Goal: Check status: Check status

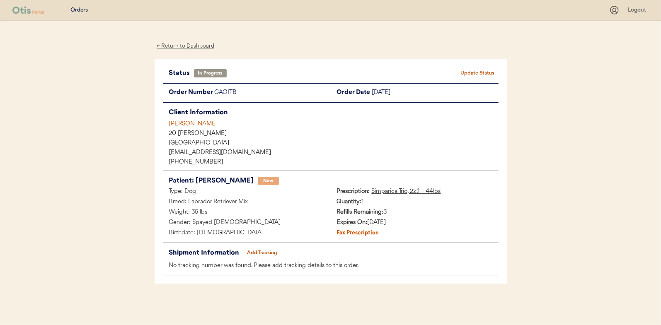
drag, startPoint x: 0, startPoint y: 0, endPoint x: 82, endPoint y: 13, distance: 83.1
click at [82, 13] on div "Orders" at bounding box center [78, 10] width 17 height 8
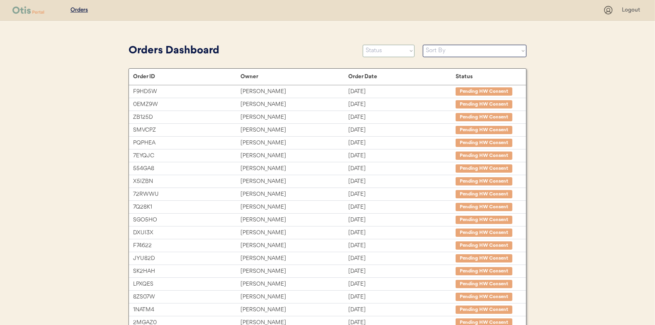
click at [398, 57] on select "Status On Hold New In Progress Complete Pending HW Consent Canceled" at bounding box center [389, 51] width 52 height 12
select select ""new""
click at [363, 45] on select "Status On Hold New In Progress Complete Pending HW Consent Canceled" at bounding box center [389, 51] width 52 height 12
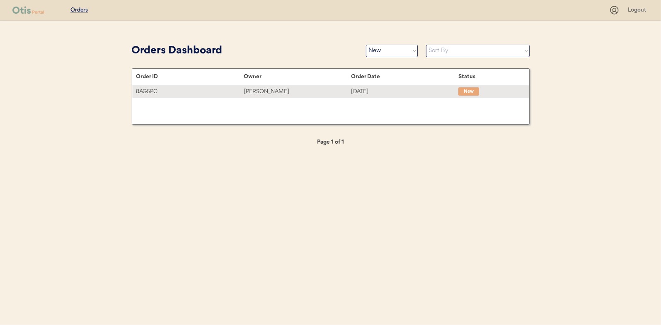
click at [229, 90] on div "8AG5PC" at bounding box center [189, 92] width 107 height 10
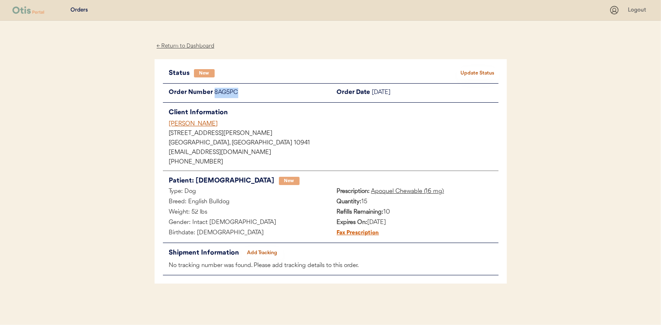
drag, startPoint x: 240, startPoint y: 91, endPoint x: 213, endPoint y: 90, distance: 27.4
click at [213, 90] on div "Order Number 8AG5PC" at bounding box center [247, 93] width 168 height 10
copy div "8AG5PC"
click at [489, 68] on button "Update Status" at bounding box center [477, 74] width 41 height 12
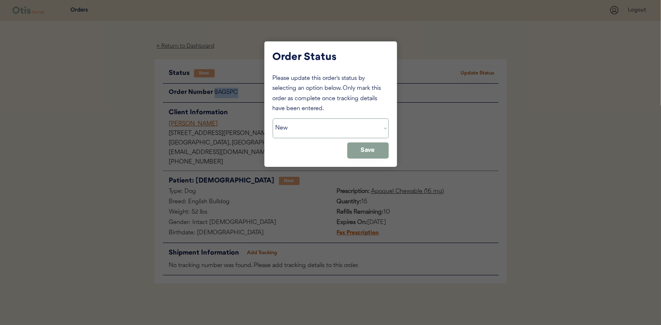
click at [311, 133] on select "Status On Hold New In Progress Complete Pending HW Consent Canceled" at bounding box center [331, 128] width 116 height 20
select select ""in_progress""
click at [273, 118] on select "Status On Hold New In Progress Complete Pending HW Consent Canceled" at bounding box center [331, 128] width 116 height 20
click at [369, 149] on button "Save" at bounding box center [367, 151] width 41 height 16
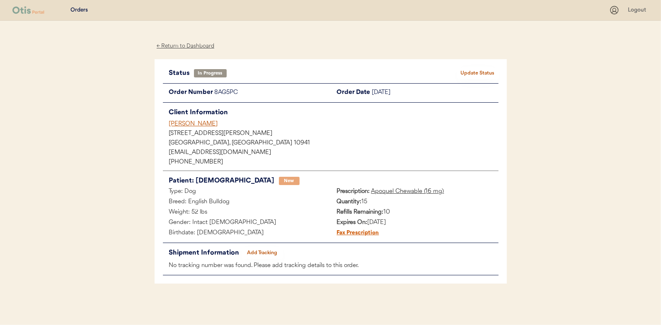
click at [182, 42] on div "← Return to Dashboard" at bounding box center [186, 46] width 62 height 10
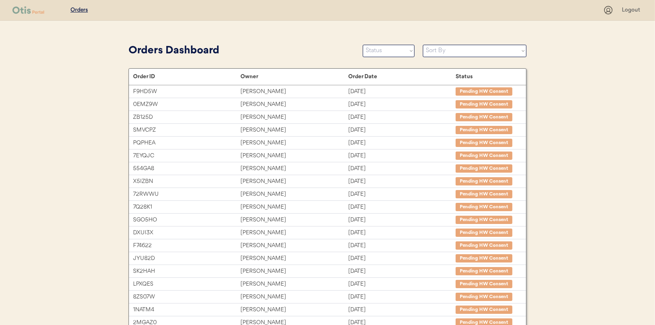
click at [406, 45] on select "Status On Hold New In Progress Complete Pending HW Consent Canceled" at bounding box center [389, 51] width 52 height 12
select select ""in_progress""
click at [363, 45] on select "Status On Hold New In Progress Complete Pending HW Consent Canceled" at bounding box center [389, 51] width 52 height 12
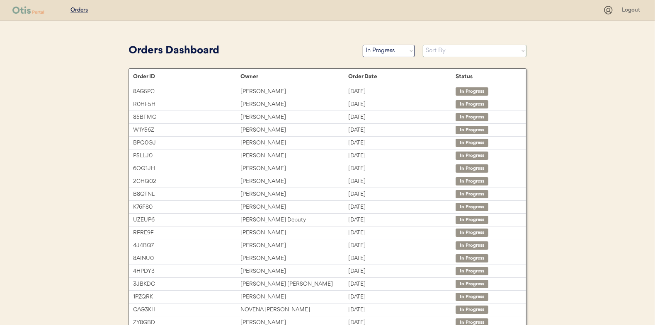
click at [489, 48] on select "Sort By Order Date (Newest → Oldest) Order Date (Oldest → Newest)" at bounding box center [475, 51] width 104 height 12
select select ""Order Date (Oldest → Newest)""
click at [423, 45] on select "Sort By Order Date (Newest → Oldest) Order Date (Oldest → Newest)" at bounding box center [475, 51] width 104 height 12
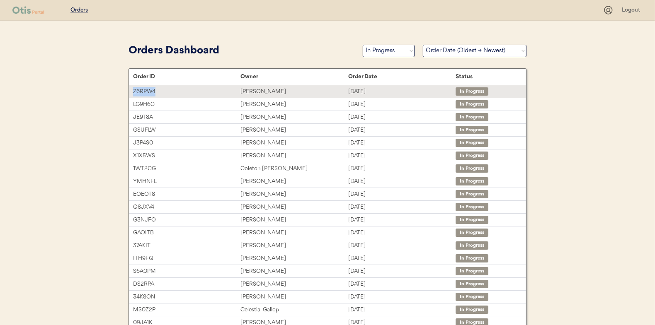
drag, startPoint x: 160, startPoint y: 92, endPoint x: 131, endPoint y: 87, distance: 29.8
click at [131, 87] on div "Z6RPW4 Beth Norford Jul 29, 2025 In Progress" at bounding box center [327, 91] width 397 height 12
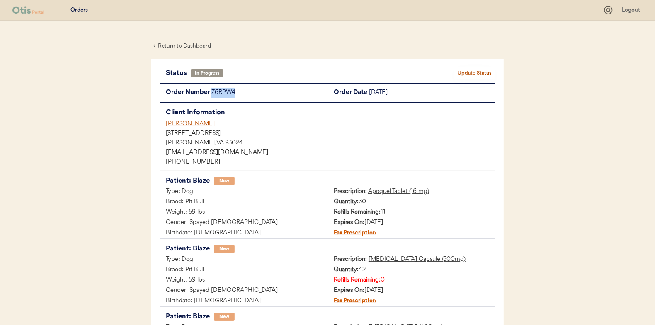
drag, startPoint x: 234, startPoint y: 93, endPoint x: 212, endPoint y: 92, distance: 22.8
click at [212, 92] on div "Z6RPW4" at bounding box center [269, 93] width 116 height 10
copy div "Z6RPW4"
drag, startPoint x: 205, startPoint y: 124, endPoint x: 159, endPoint y: 124, distance: 46.0
click at [159, 124] on div "Status In Progress Update Status Order Number Z6RPW4 Order Date [DATE] Client I…" at bounding box center [327, 273] width 352 height 429
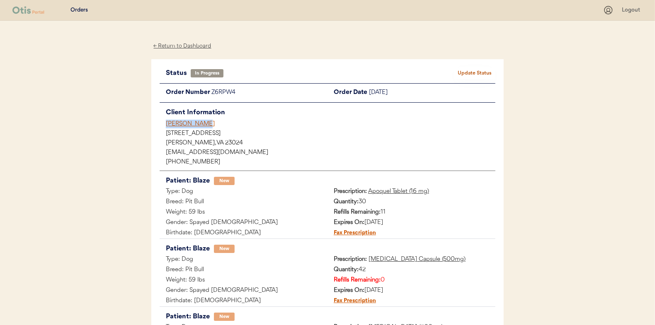
copy div "[PERSON_NAME]"
click at [181, 49] on div "← Return to Dashboard" at bounding box center [182, 46] width 62 height 10
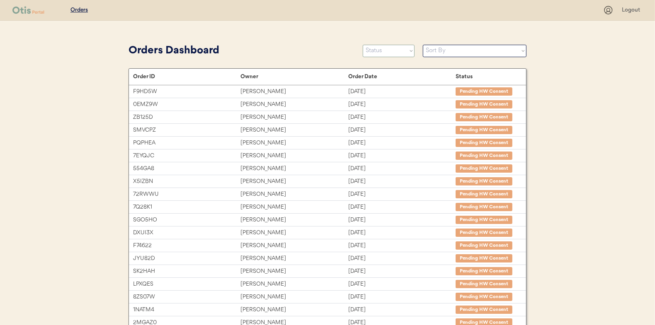
click at [396, 49] on select "Status On Hold New In Progress Complete Pending HW Consent Canceled" at bounding box center [389, 51] width 52 height 12
select select ""in_progress""
click at [363, 45] on select "Status On Hold New In Progress Complete Pending HW Consent Canceled" at bounding box center [389, 51] width 52 height 12
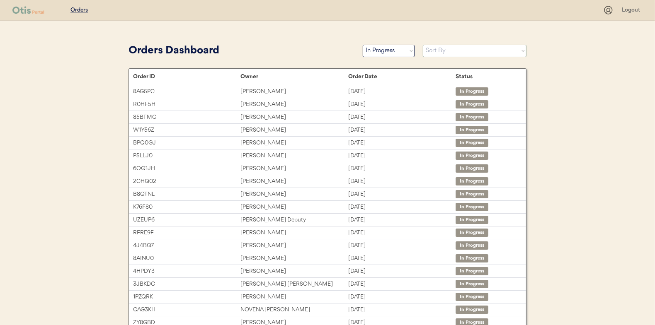
click at [439, 51] on select "Sort By Order Date (Newest → Oldest) Order Date (Oldest → Newest)" at bounding box center [475, 51] width 104 height 12
select select ""Order Date (Oldest → Newest)""
click at [423, 45] on select "Sort By Order Date (Newest → Oldest) Order Date (Oldest → Newest)" at bounding box center [475, 51] width 104 height 12
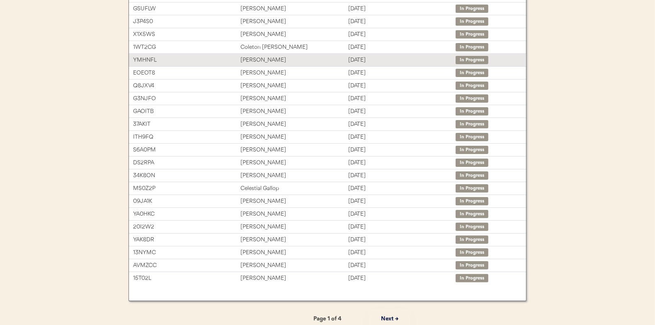
scroll to position [127, 0]
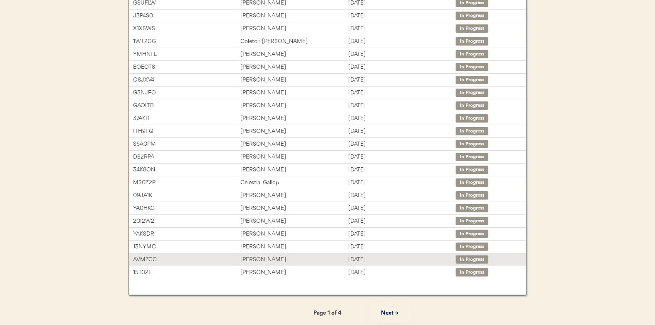
click at [293, 260] on div "[PERSON_NAME]" at bounding box center [293, 260] width 107 height 10
